Goal: Information Seeking & Learning: Learn about a topic

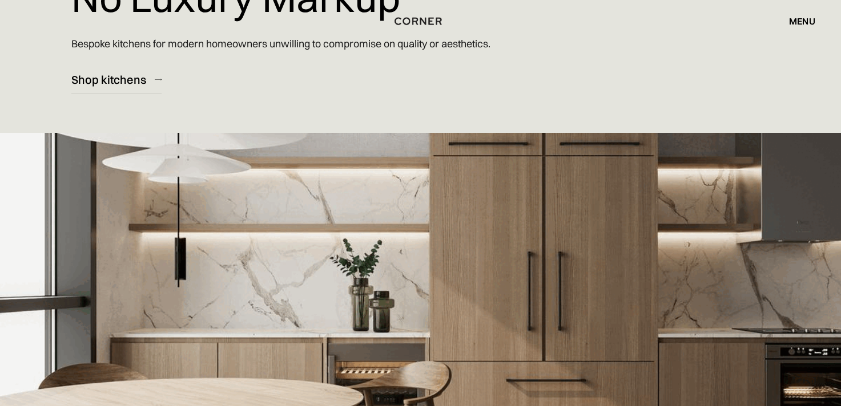
scroll to position [188, 0]
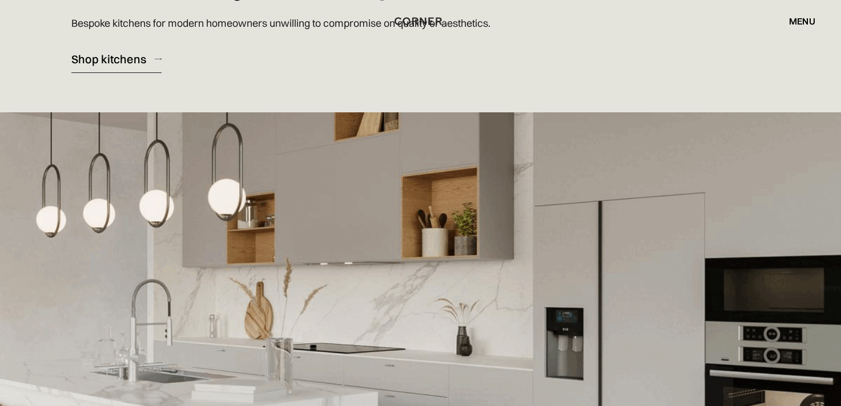
click at [116, 59] on div "Shop kitchens" at bounding box center [108, 58] width 75 height 15
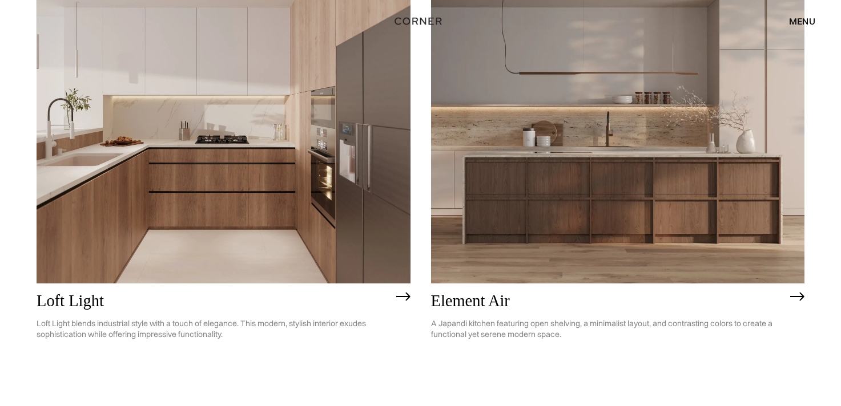
scroll to position [207, 0]
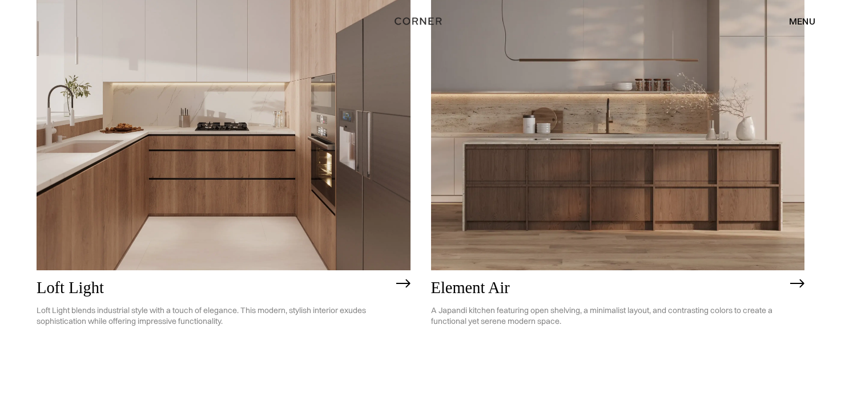
click at [801, 284] on img at bounding box center [797, 283] width 14 height 9
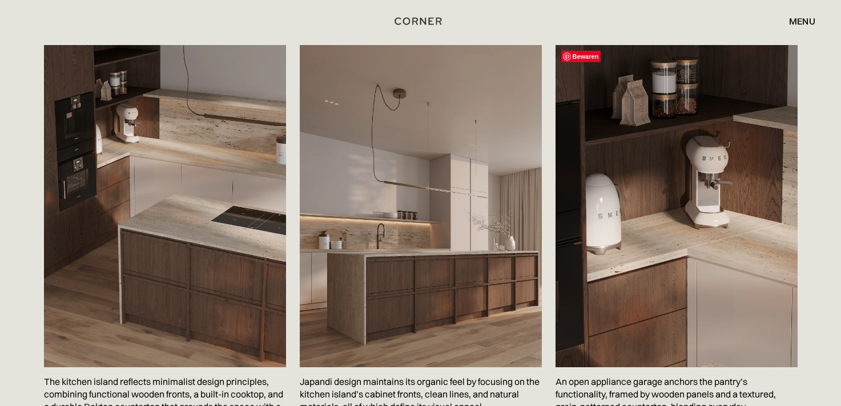
scroll to position [1874, 0]
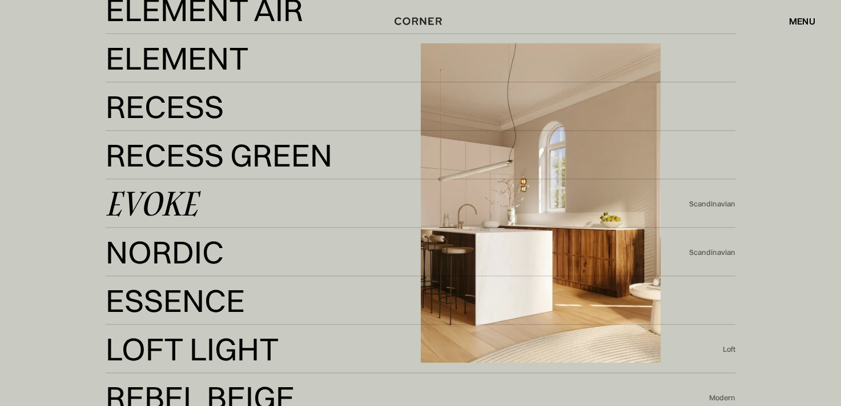
scroll to position [2121, 0]
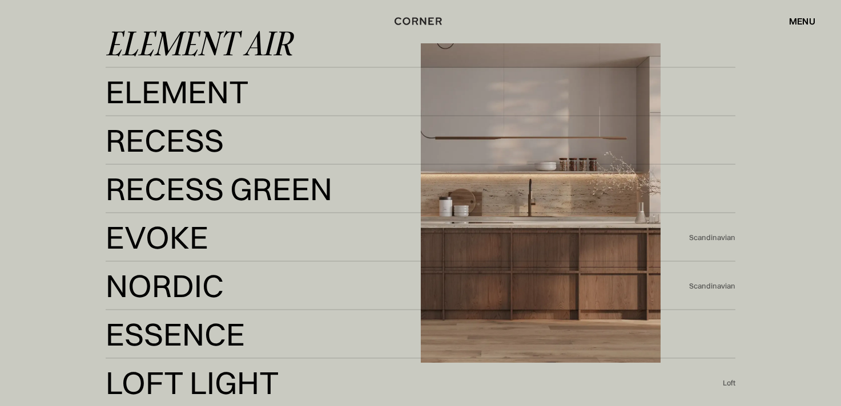
click at [289, 46] on div "Element Air" at bounding box center [199, 43] width 187 height 27
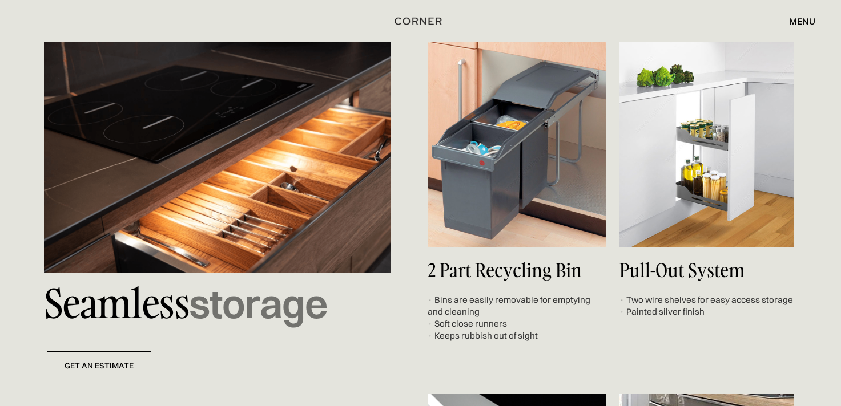
scroll to position [4209, 0]
